Goal: Transaction & Acquisition: Purchase product/service

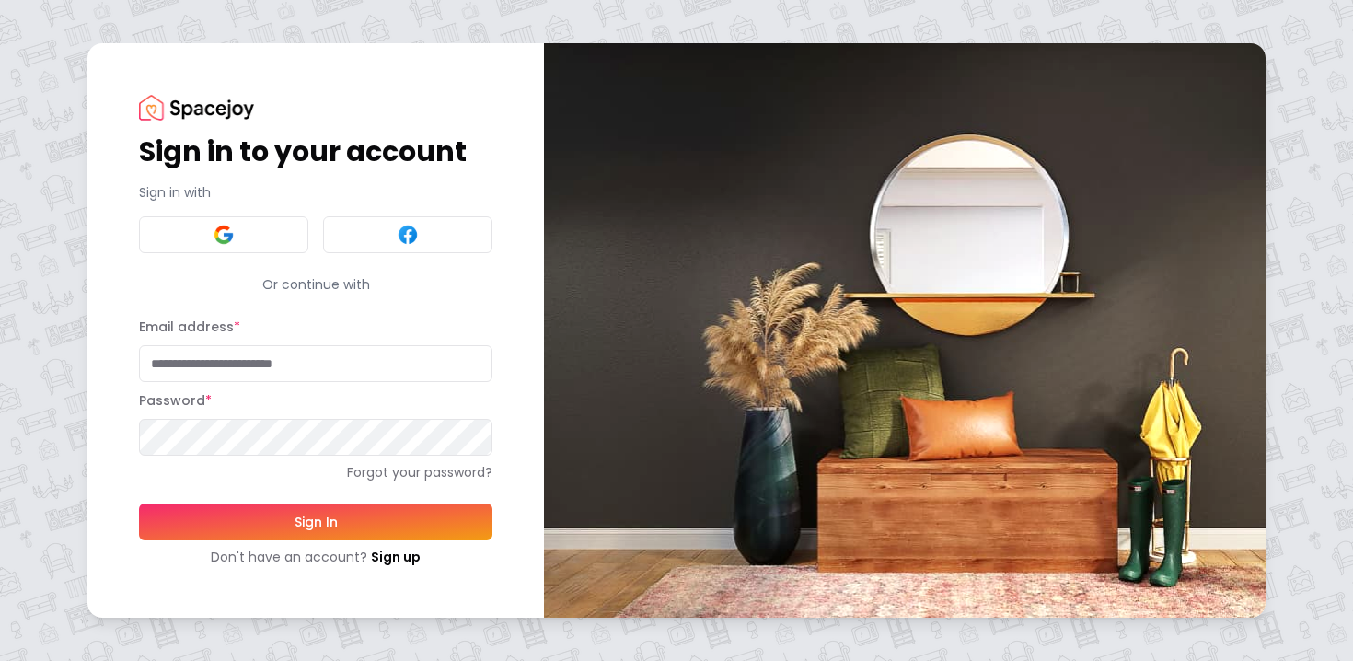
click at [342, 361] on input "Email address *" at bounding box center [315, 363] width 353 height 37
type input "**********"
click at [139, 503] on button "Sign In" at bounding box center [315, 521] width 353 height 37
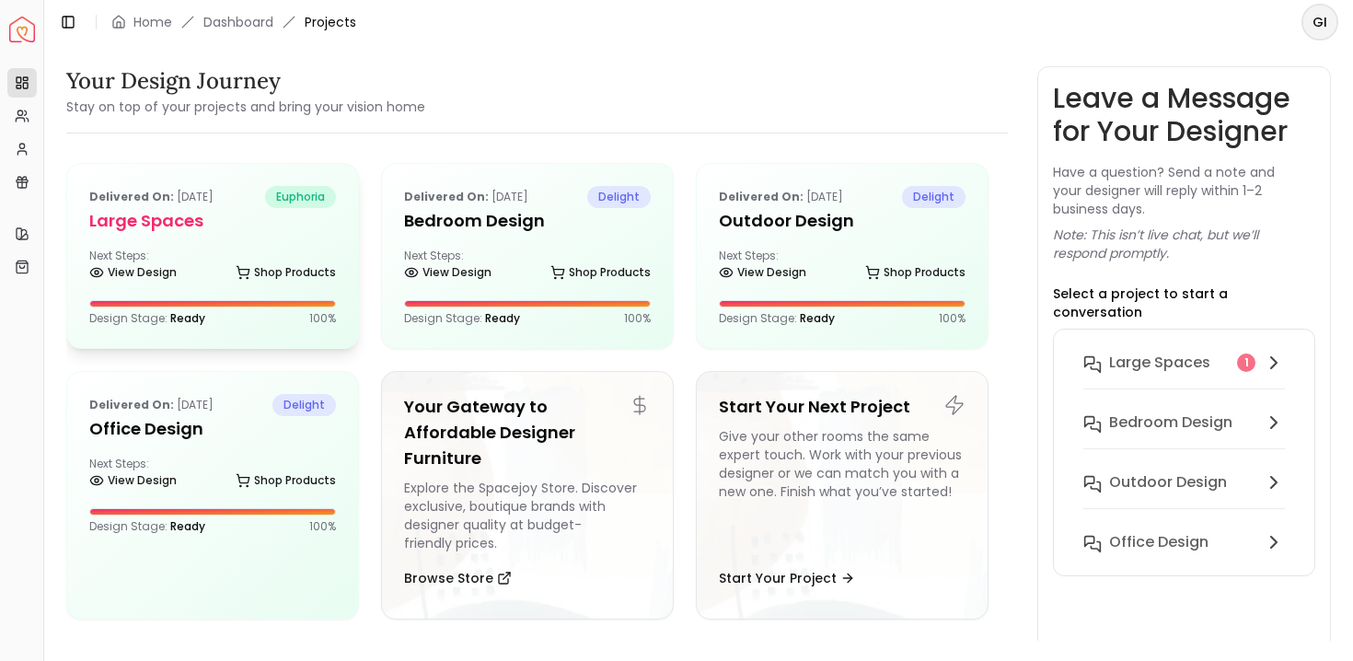
drag, startPoint x: 0, startPoint y: 0, endPoint x: 156, endPoint y: 257, distance: 300.6
click at [156, 257] on div "Next Steps: View Design Shop Products" at bounding box center [212, 266] width 247 height 37
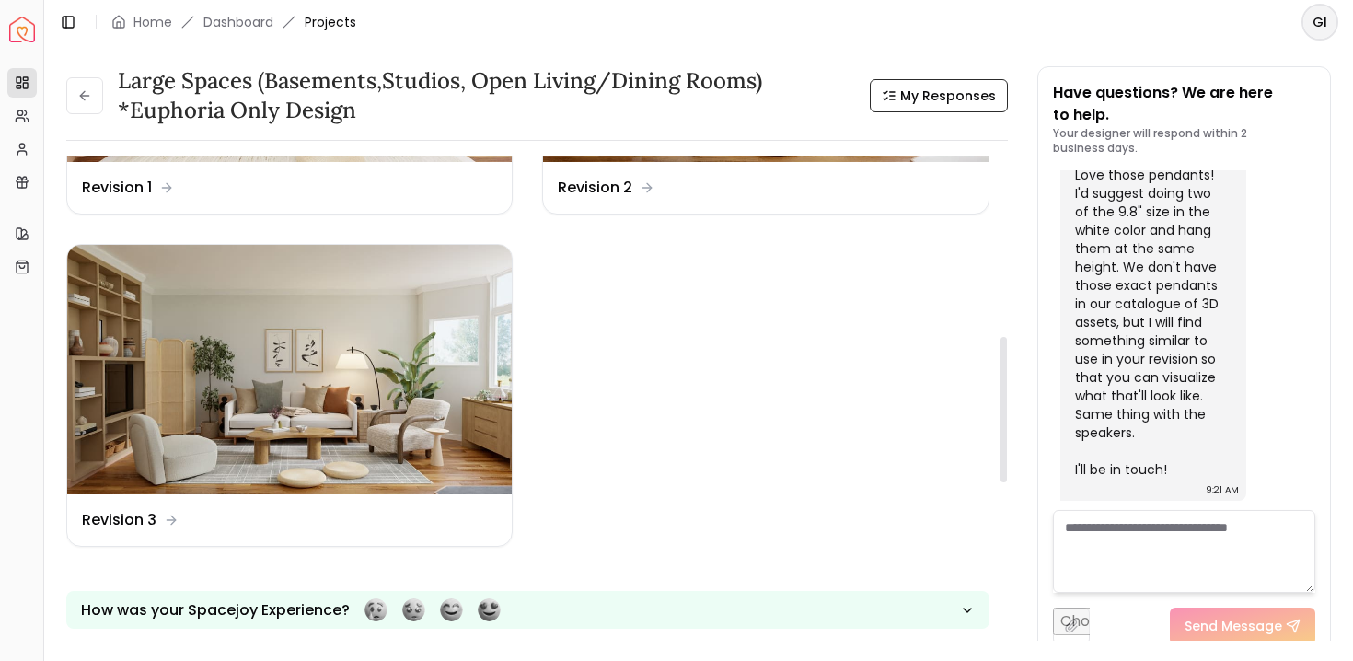
scroll to position [613, 0]
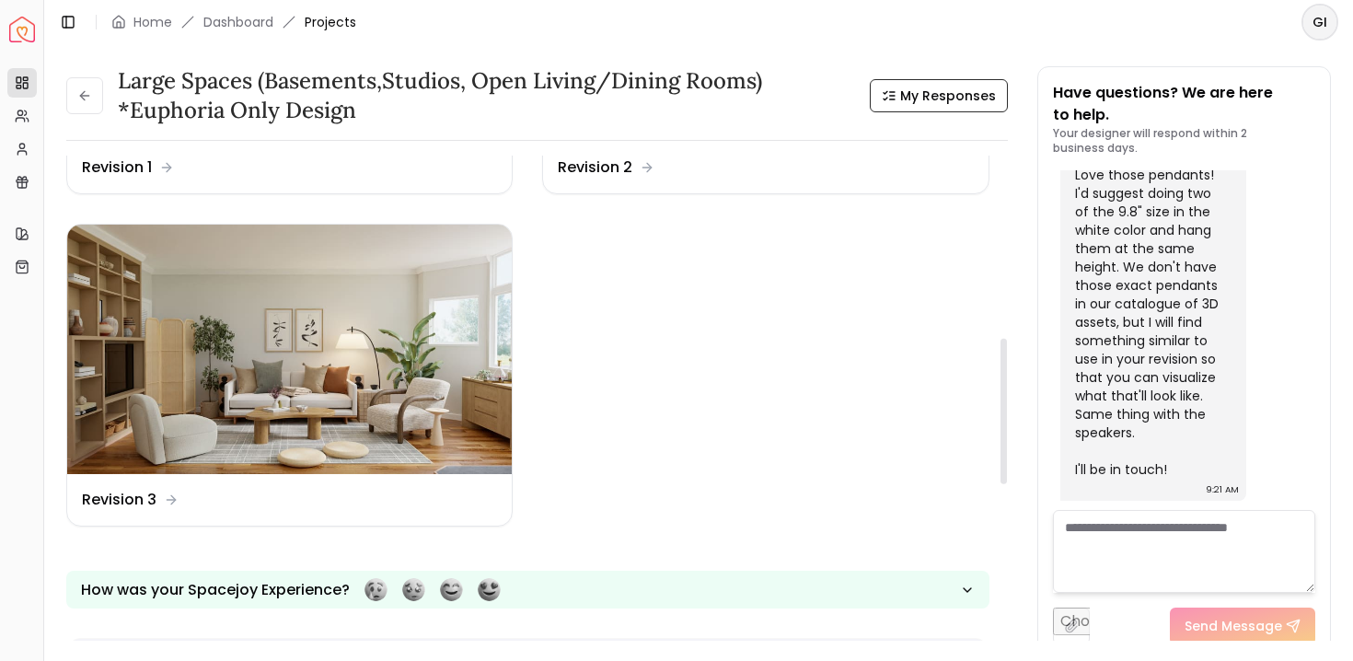
click at [317, 370] on img at bounding box center [289, 350] width 444 height 250
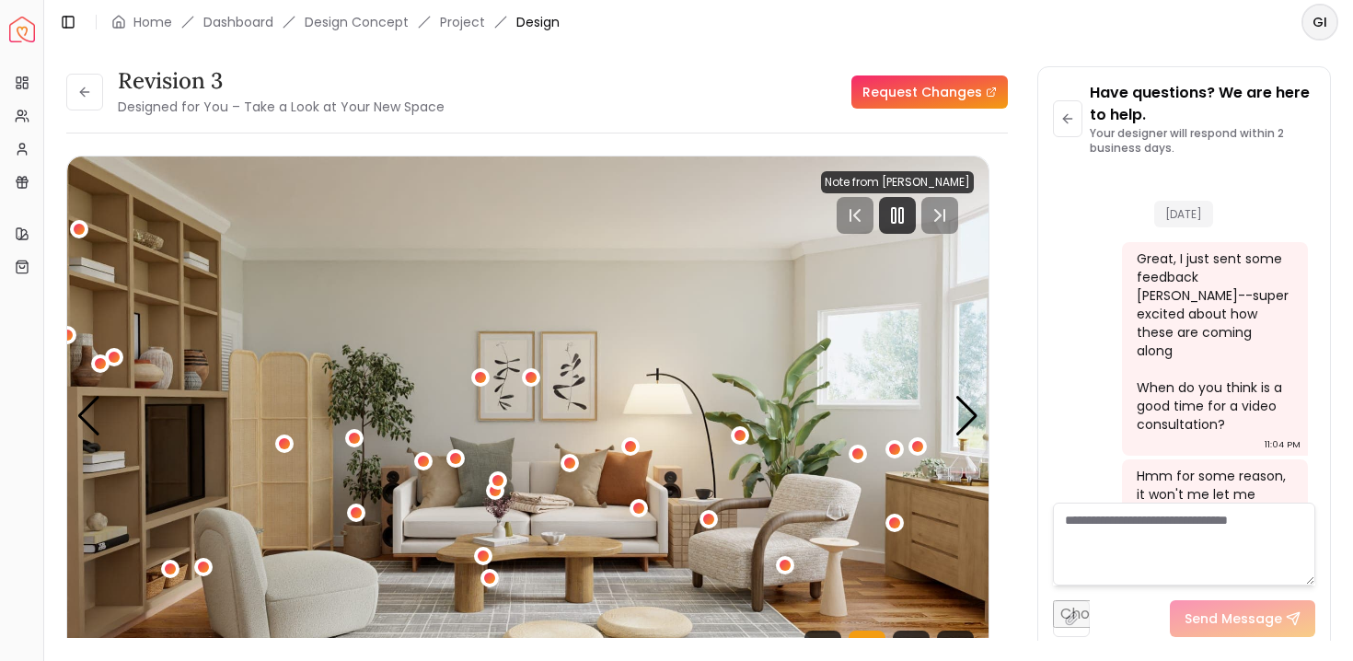
scroll to position [7907, 0]
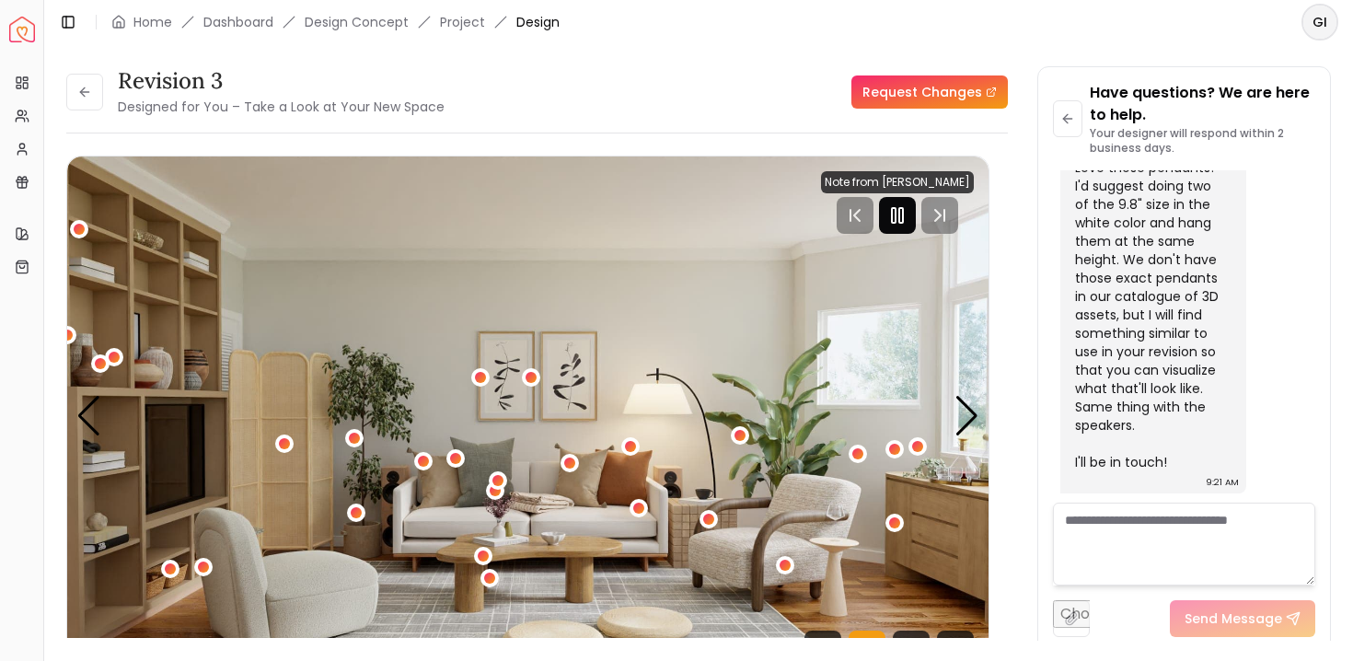
drag, startPoint x: 0, startPoint y: 0, endPoint x: 901, endPoint y: 214, distance: 926.1
click at [895, 214] on rect "Pause" at bounding box center [894, 215] width 4 height 15
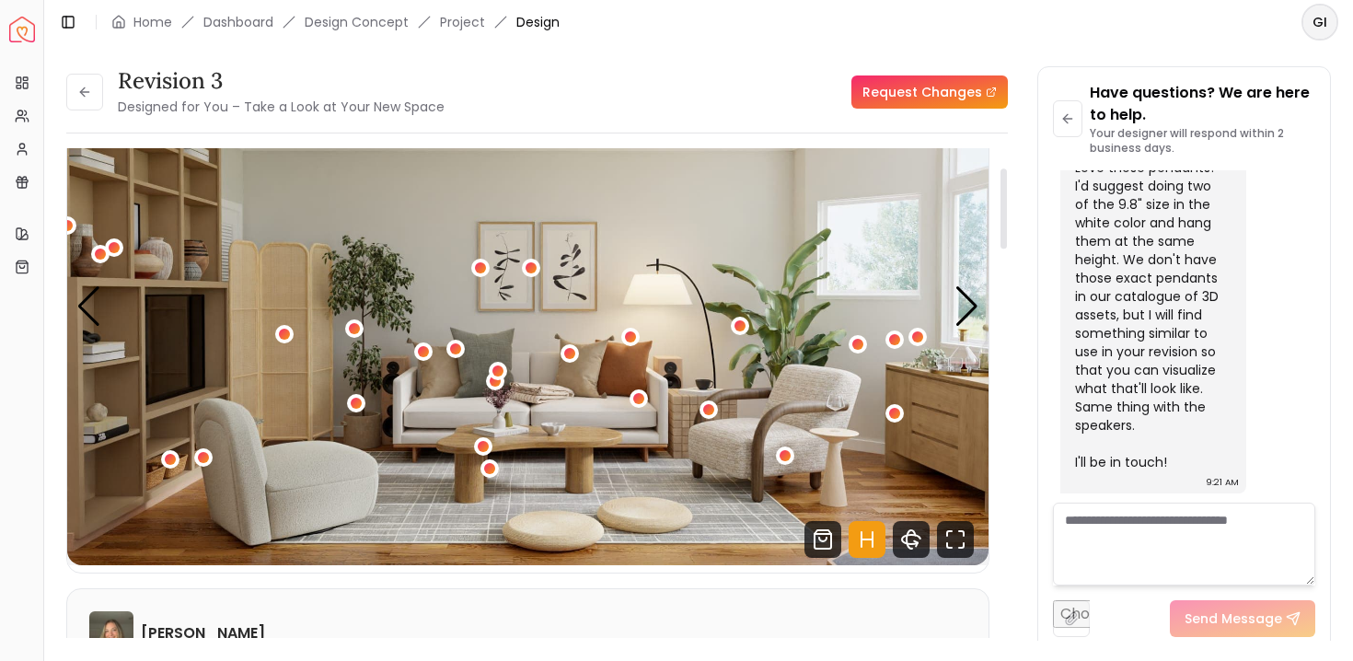
scroll to position [105, 0]
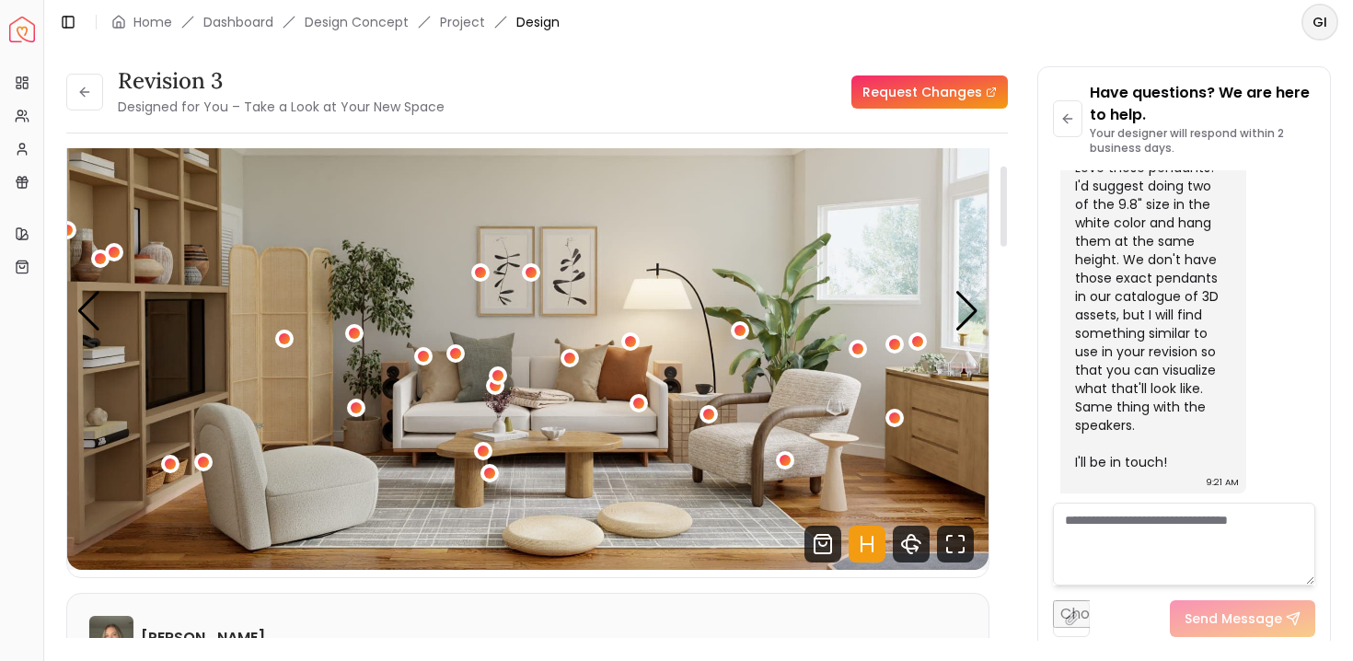
click at [964, 307] on div "Next slide" at bounding box center [966, 311] width 25 height 40
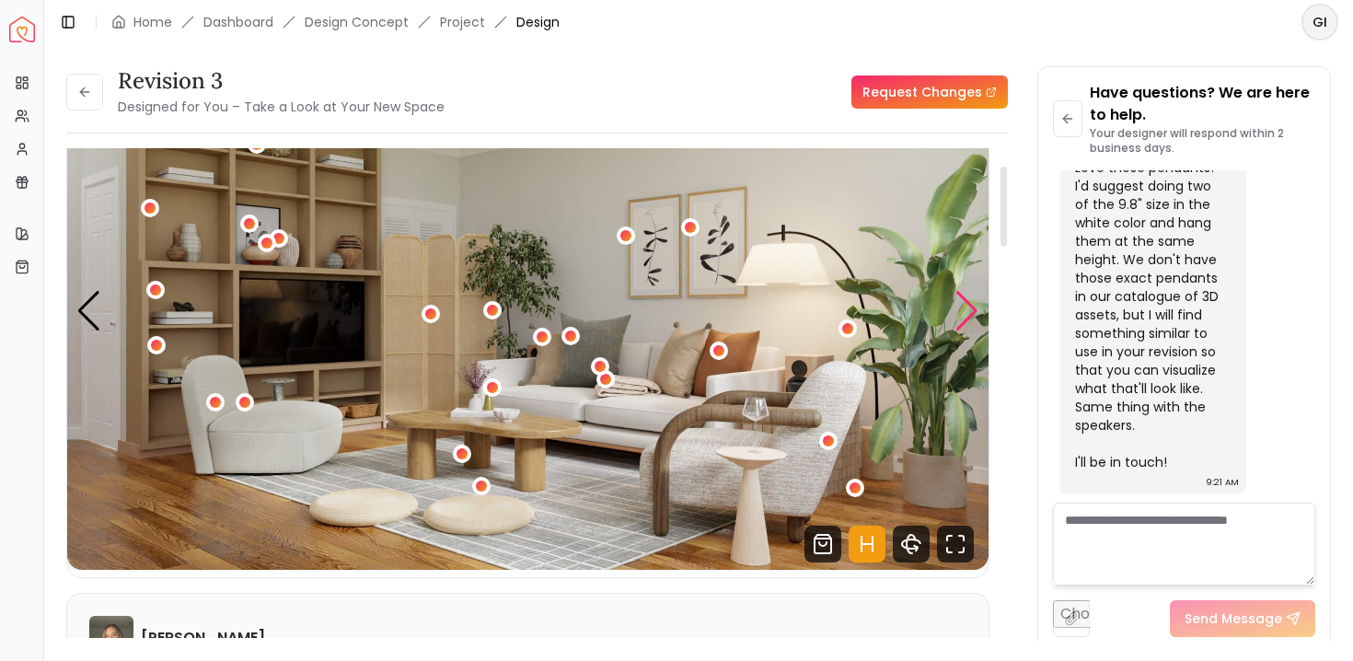
drag, startPoint x: 901, startPoint y: 214, endPoint x: 975, endPoint y: 317, distance: 126.7
click at [975, 317] on div "Next slide" at bounding box center [966, 311] width 25 height 40
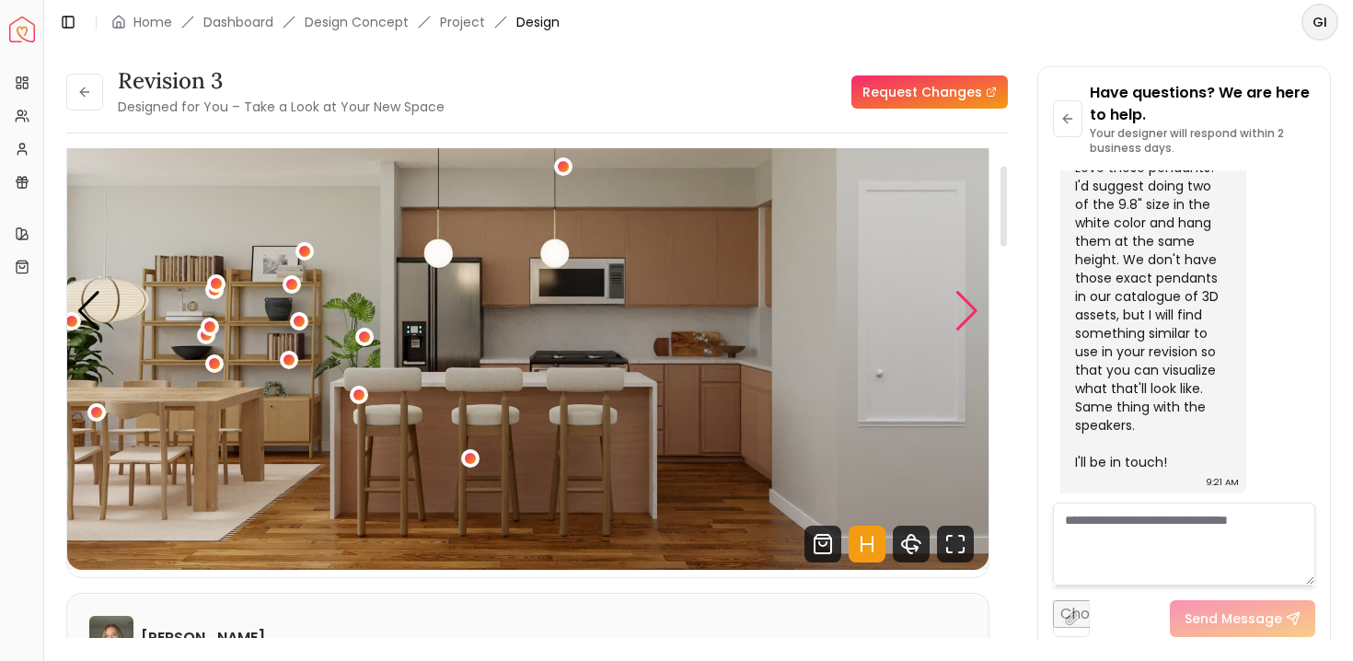
click at [357, 398] on div "3 / 7" at bounding box center [358, 394] width 11 height 11
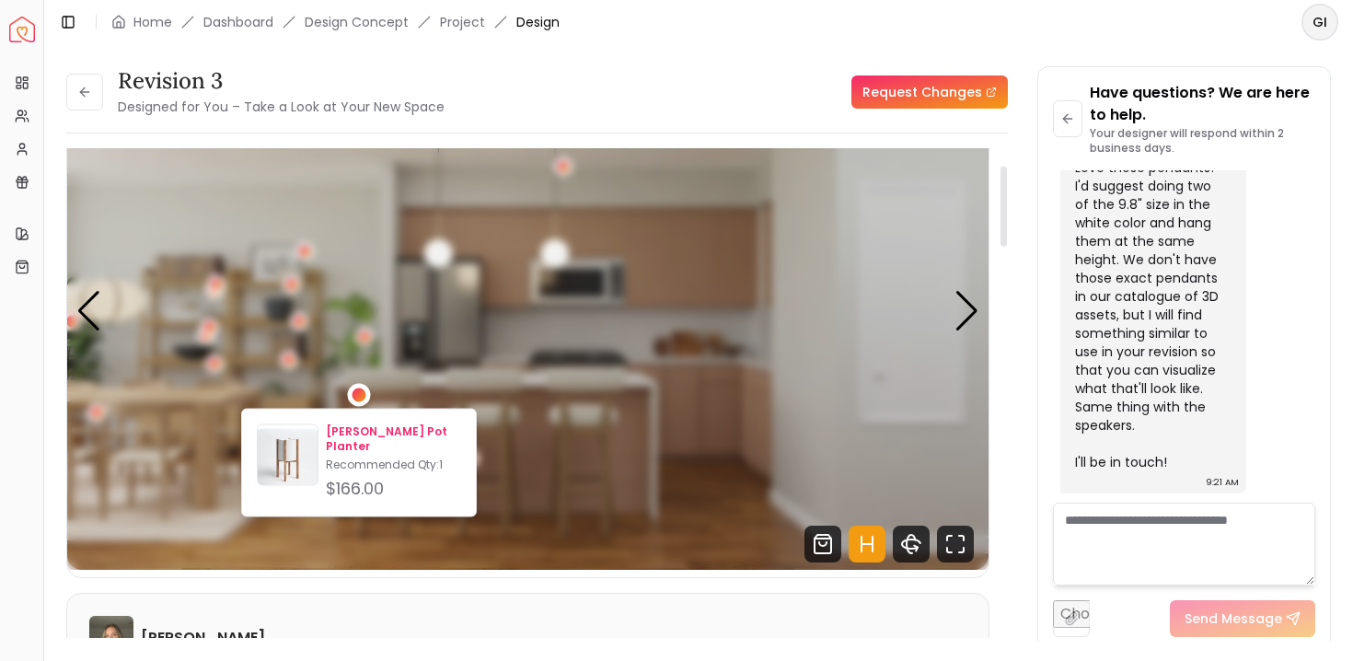
drag, startPoint x: 975, startPoint y: 317, endPoint x: 371, endPoint y: 456, distance: 619.2
click at [371, 457] on p "Recommended Qty: 1" at bounding box center [393, 464] width 135 height 15
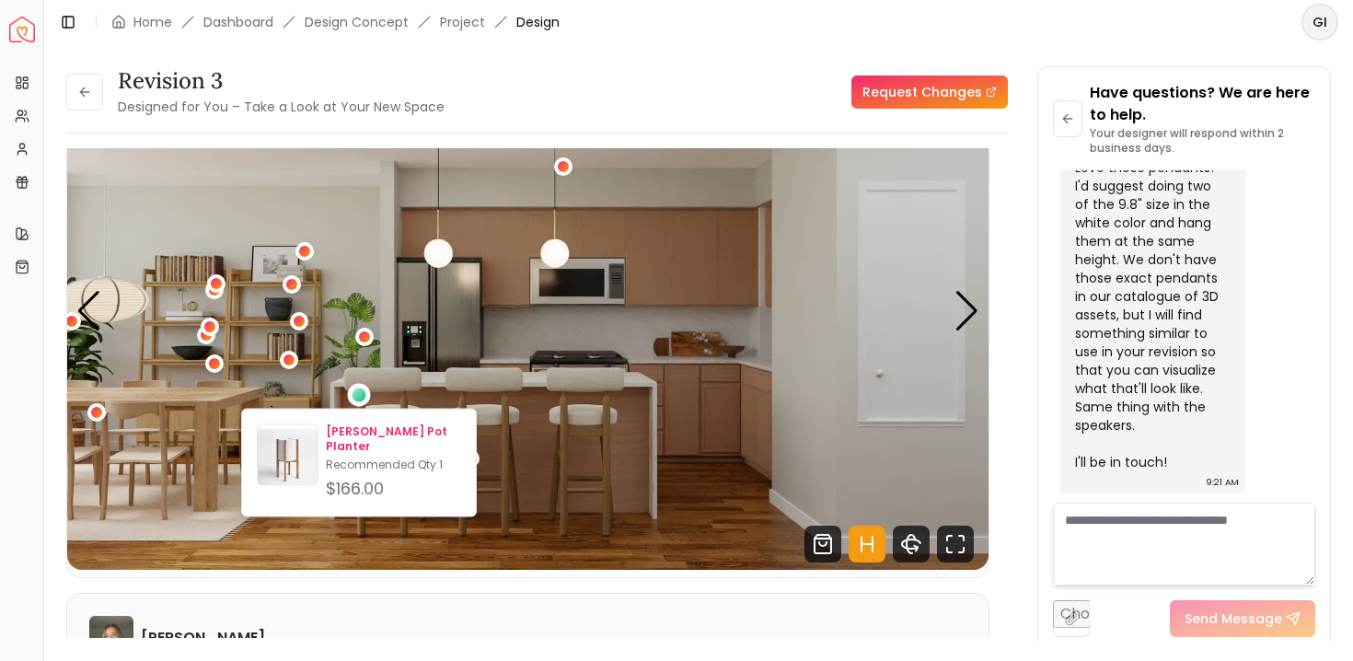
click at [1031, 270] on div "Revision 3 Designed for You – Take a Look at Your New Space Request Changes Rev…" at bounding box center [698, 342] width 1264 height 552
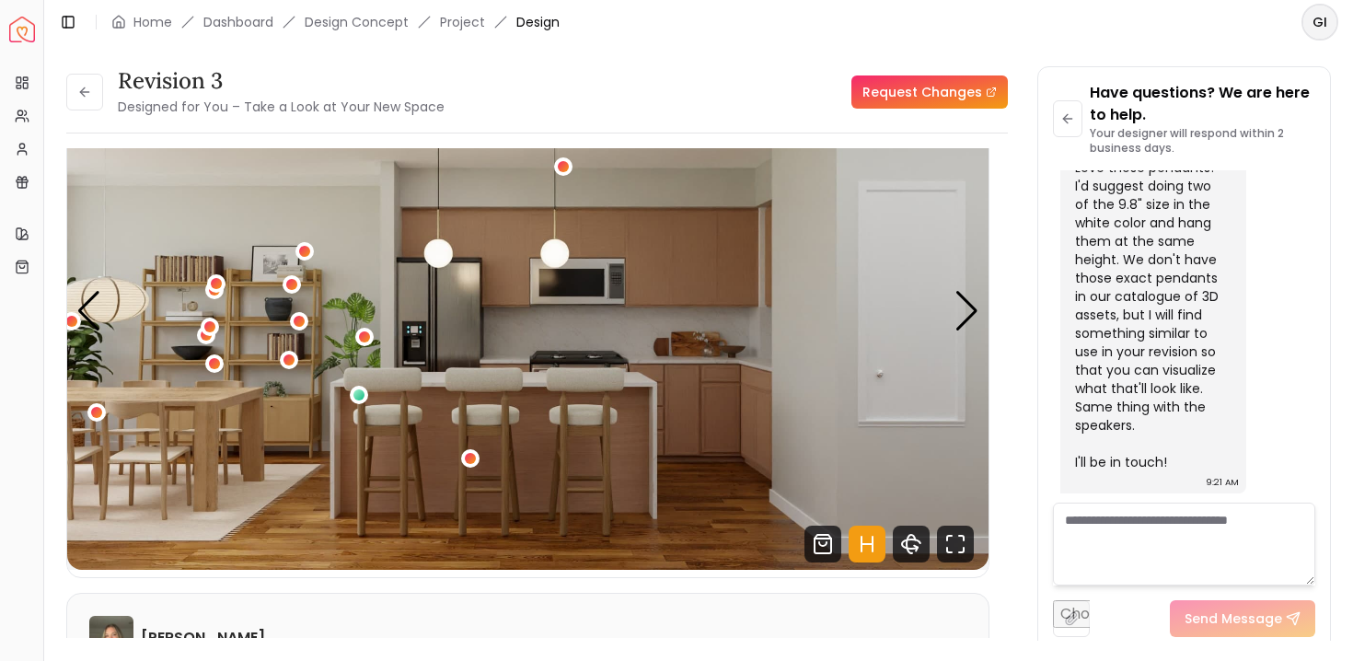
click at [472, 455] on div "3 / 7" at bounding box center [470, 458] width 11 height 11
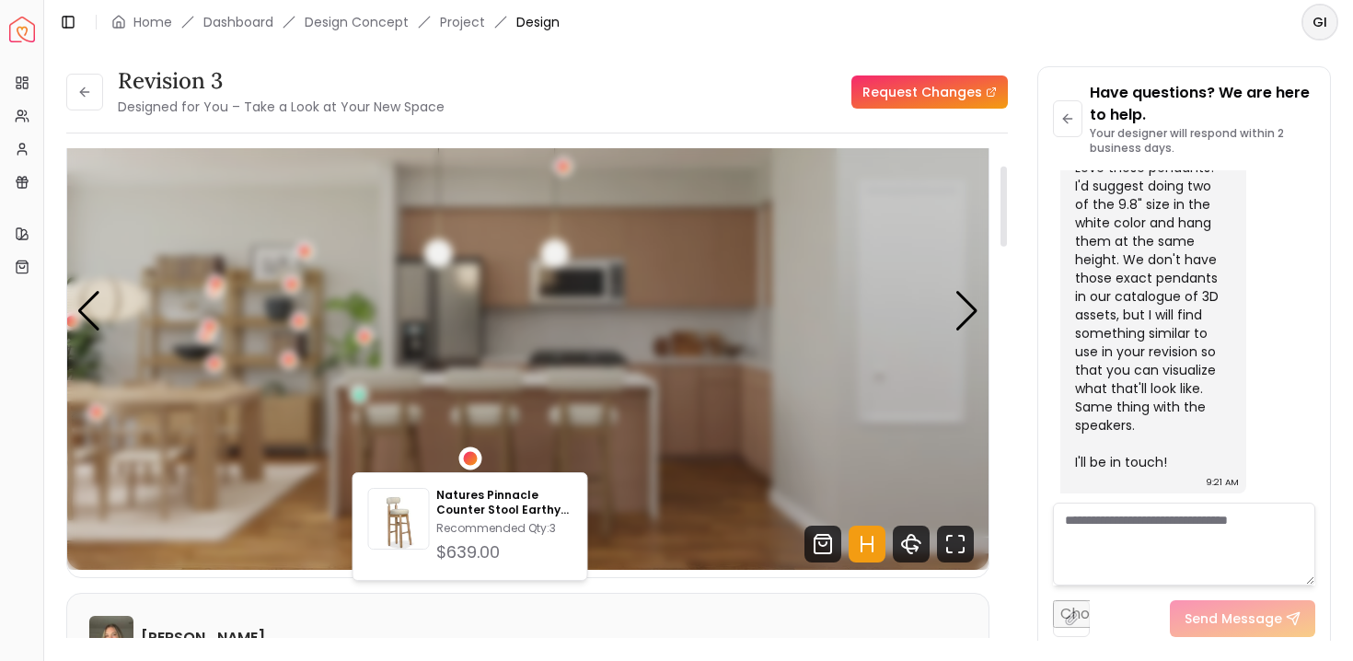
click at [478, 503] on p "Natures Pinnacle Counter Stool Earthy Hues" at bounding box center [503, 502] width 135 height 29
